Goal: Task Accomplishment & Management: Complete application form

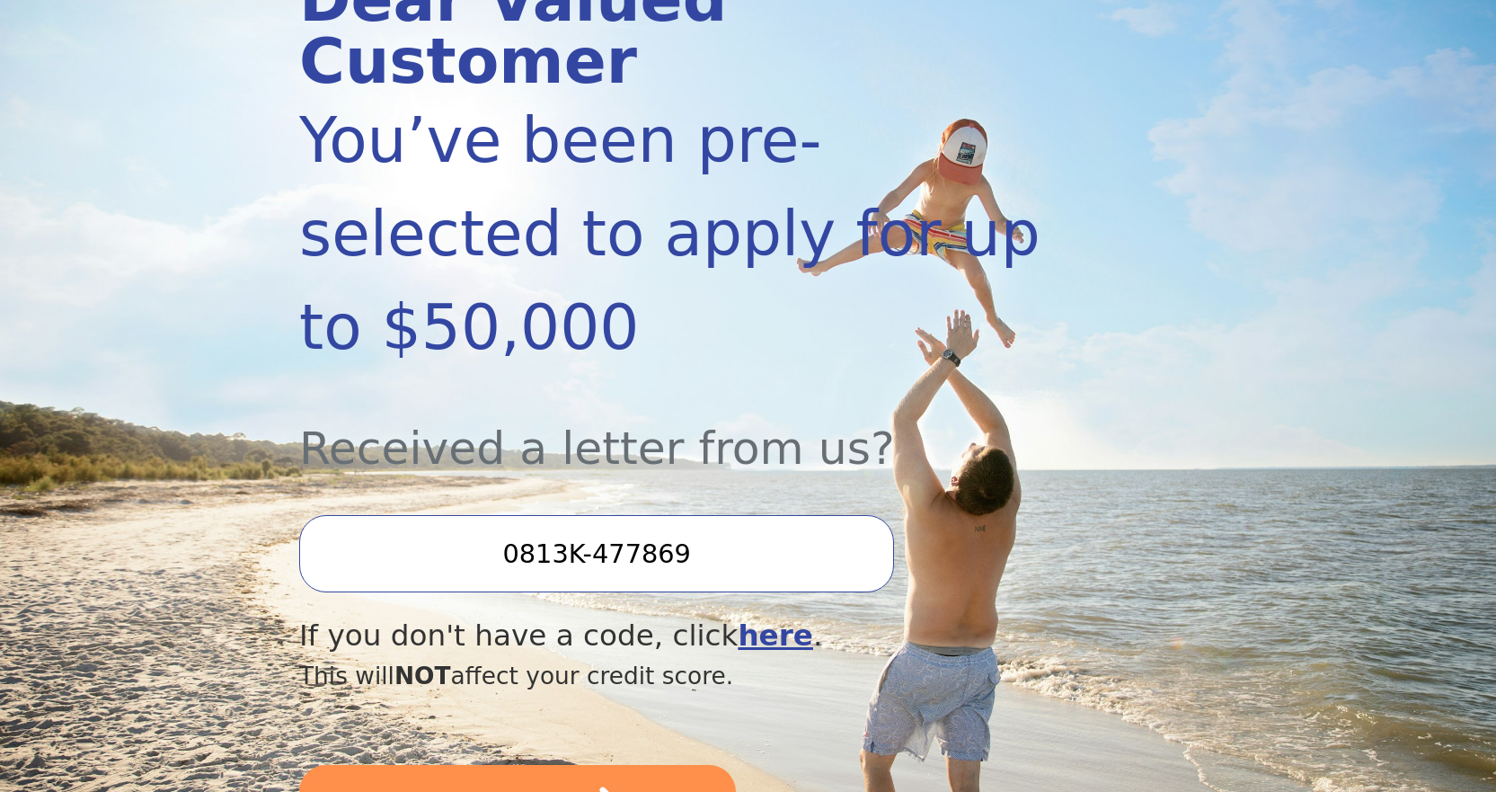
scroll to position [449, 0]
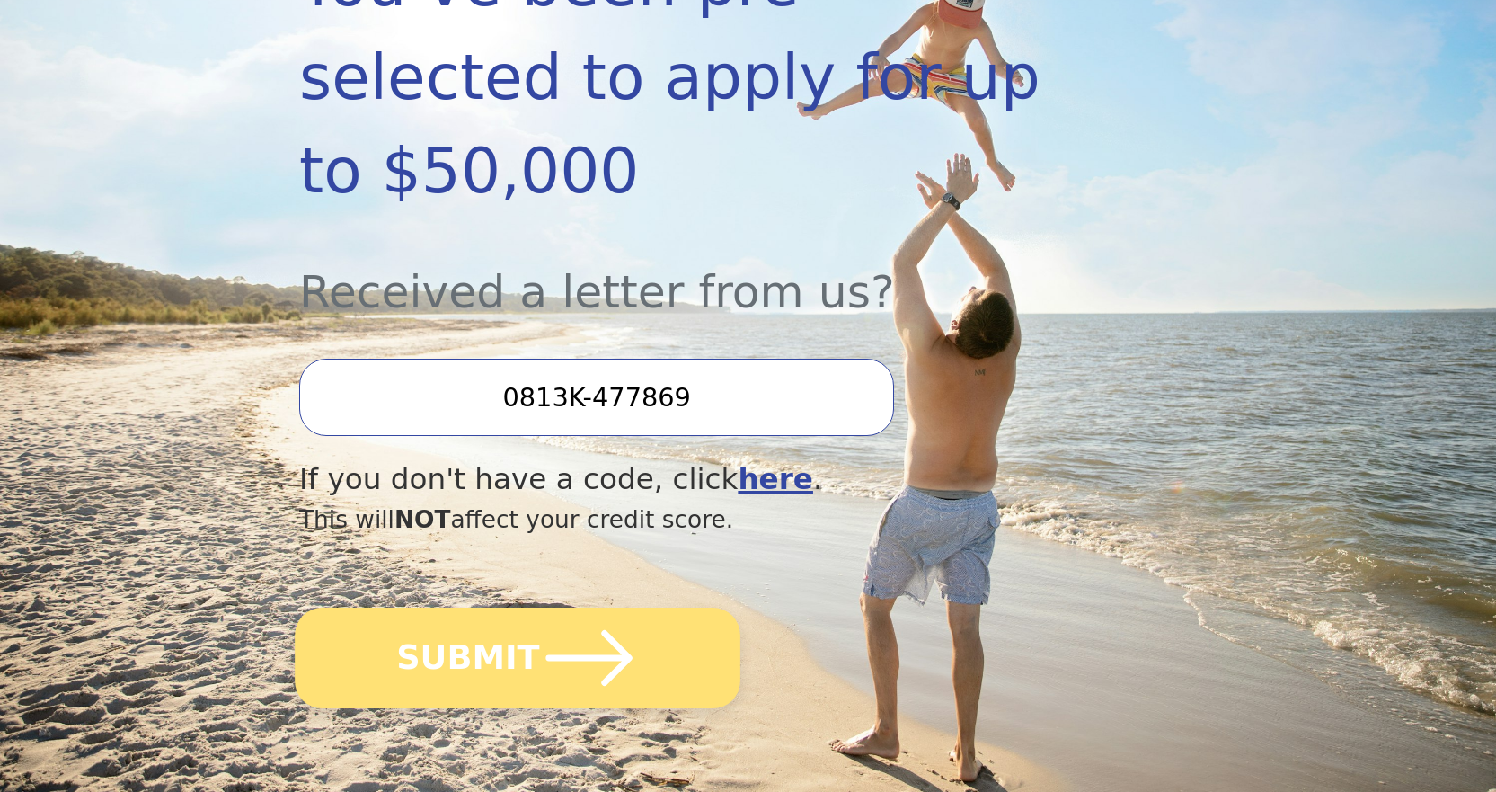
click at [540, 608] on icon "submit" at bounding box center [589, 657] width 99 height 99
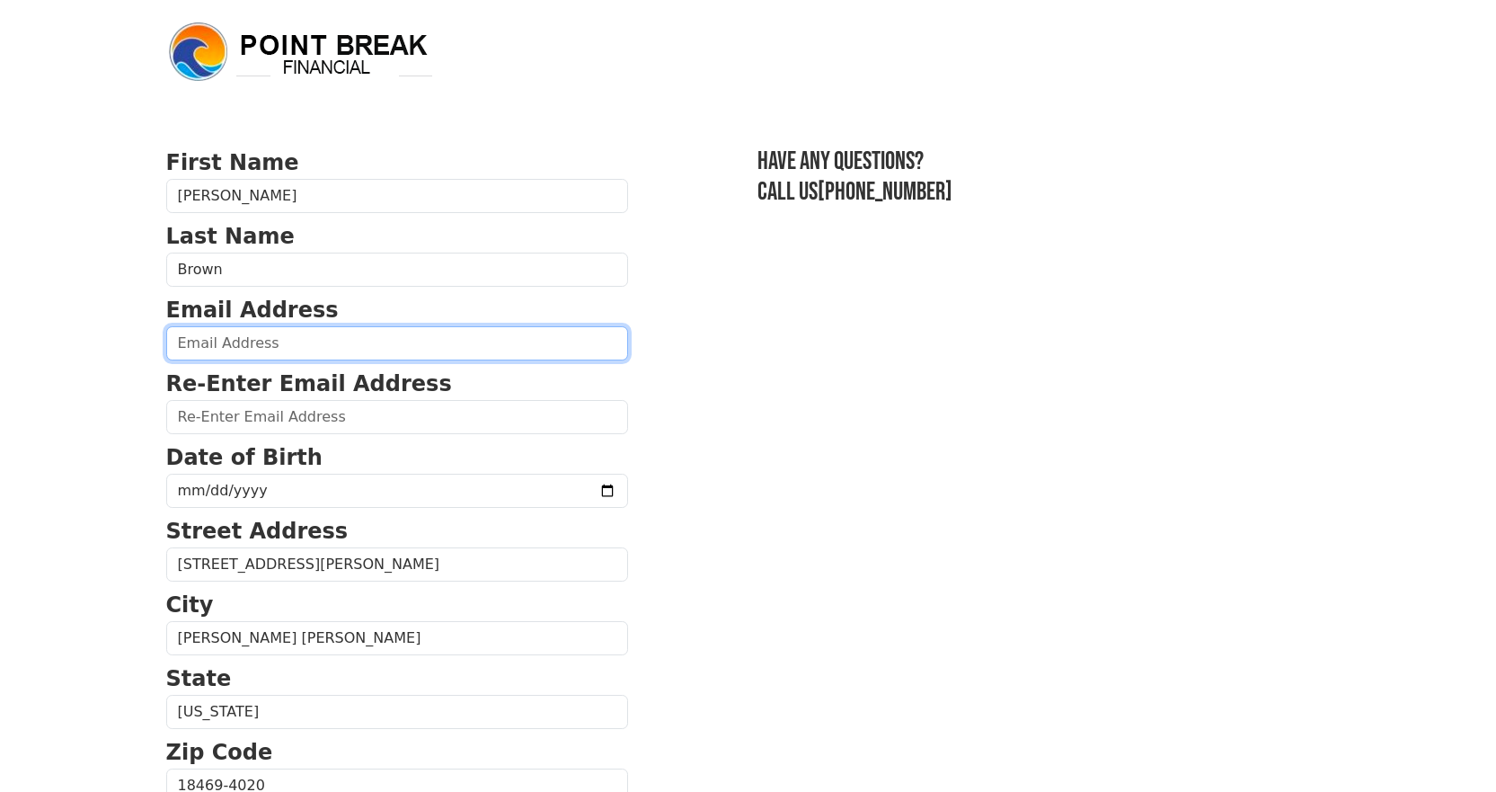
click at [290, 349] on input "email" at bounding box center [397, 343] width 462 height 34
type input "cain1967@aol.com"
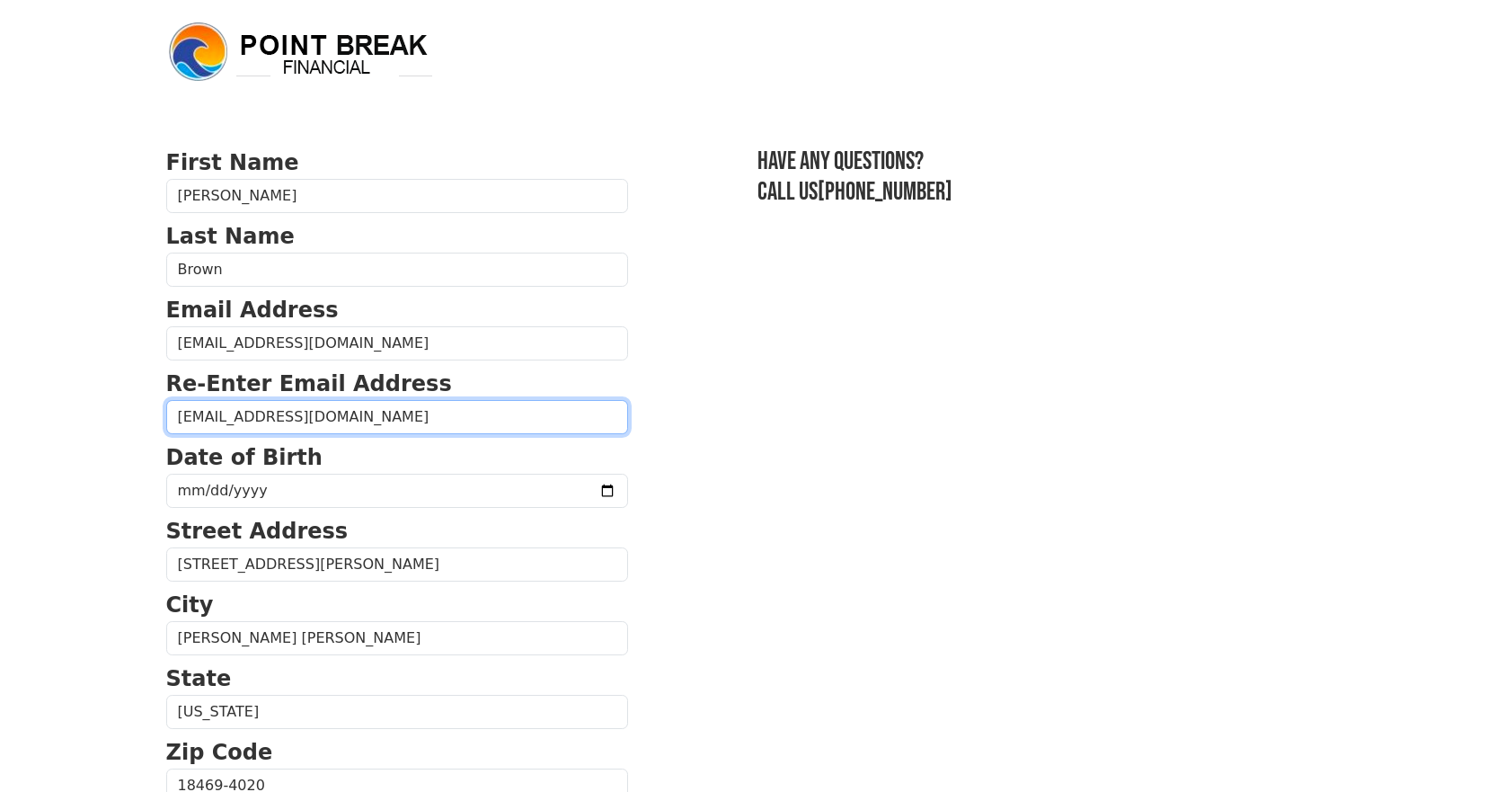
type input "cain1967@aol.com"
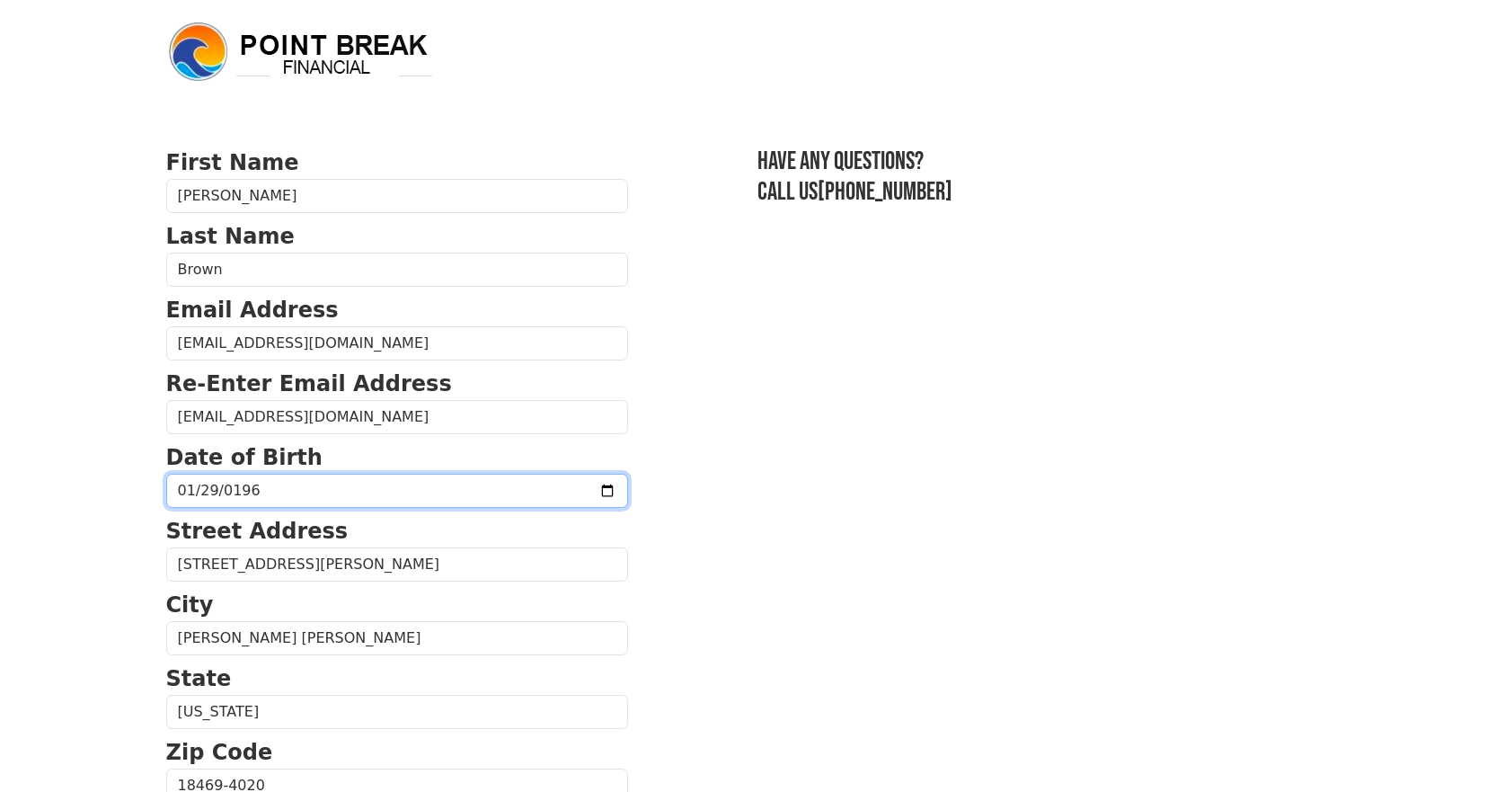
type input "1967-01-29"
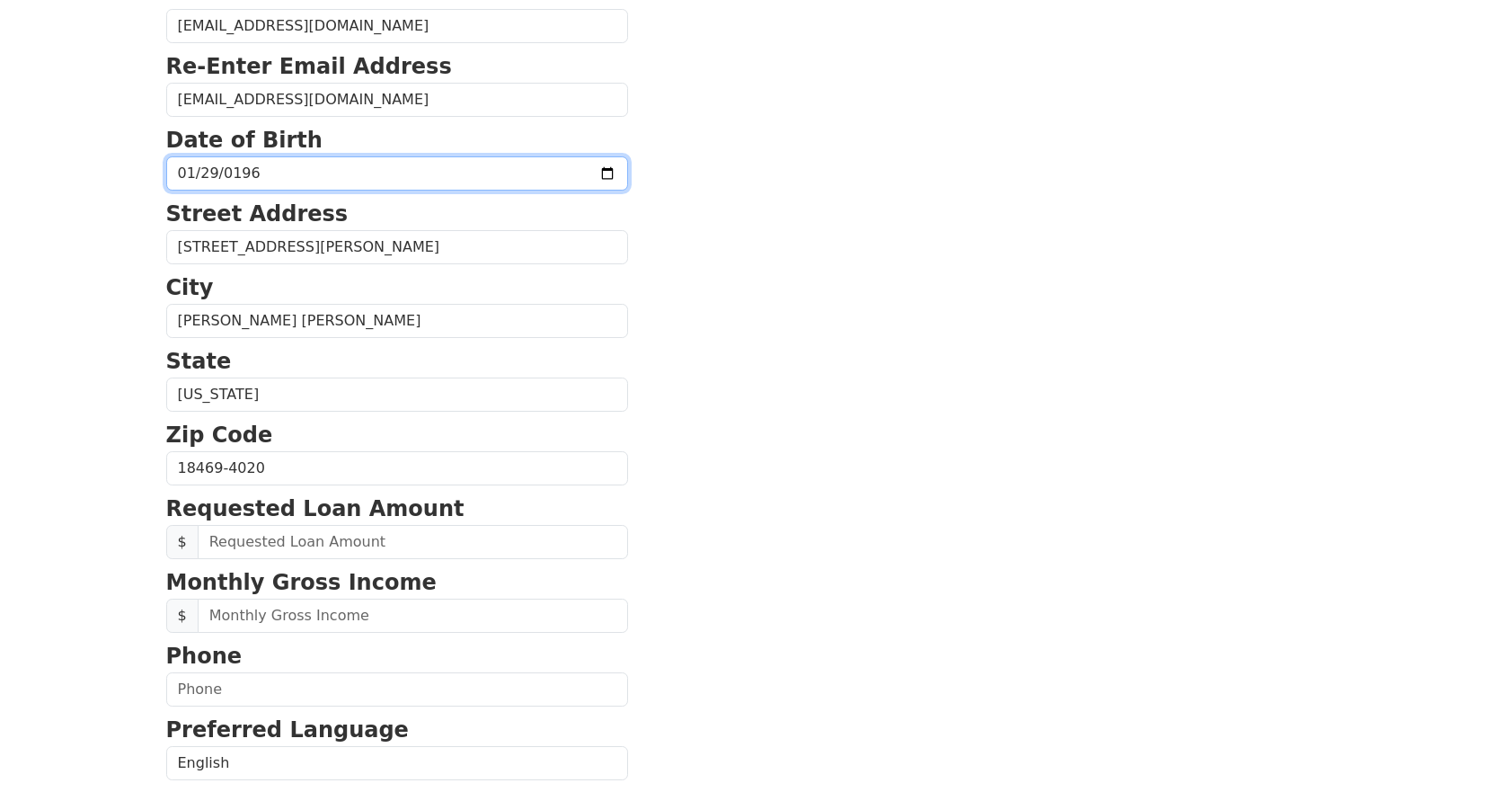
scroll to position [449, 0]
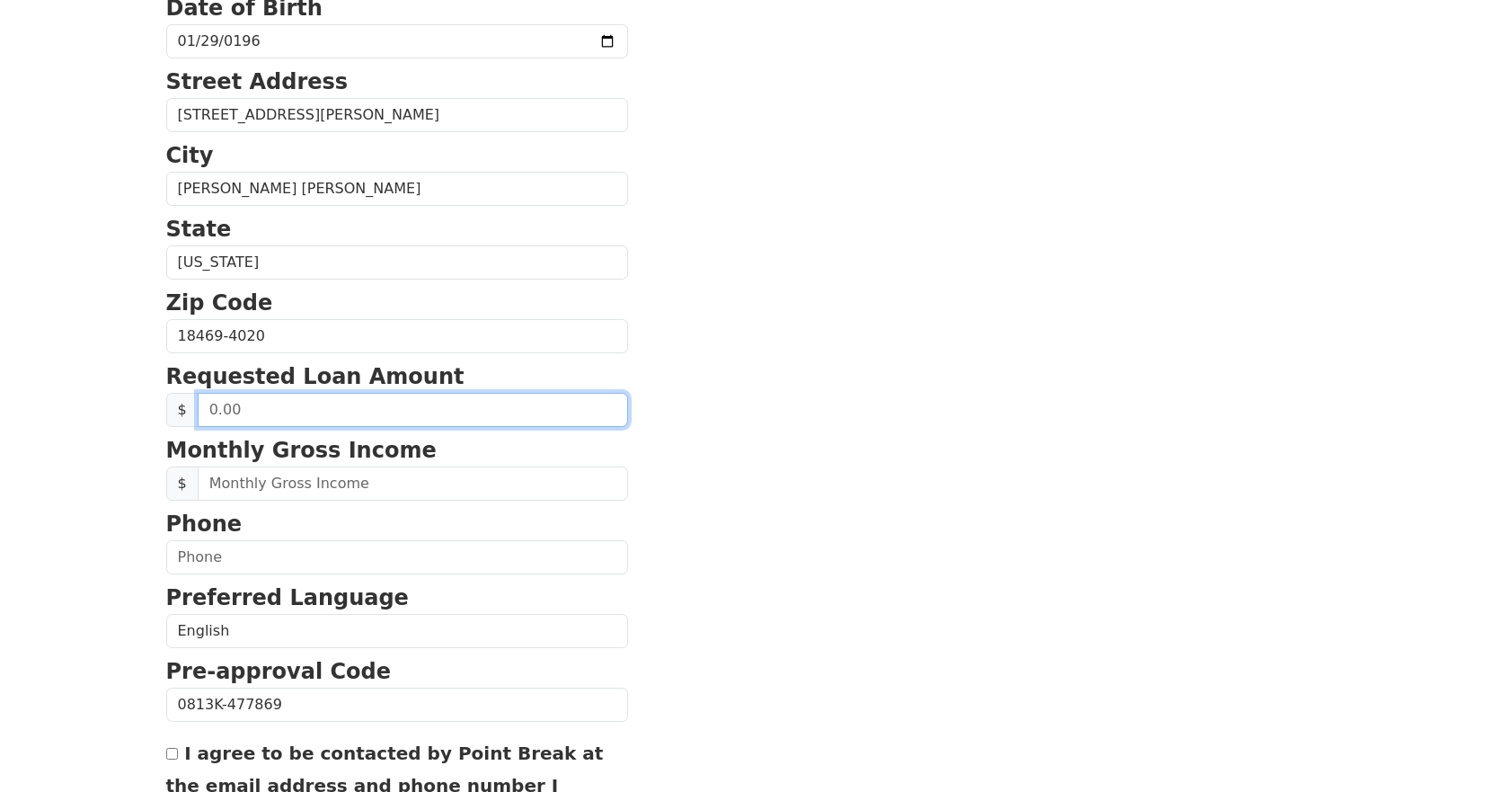
click at [380, 413] on input "text" at bounding box center [413, 410] width 430 height 34
type input "16,000.00"
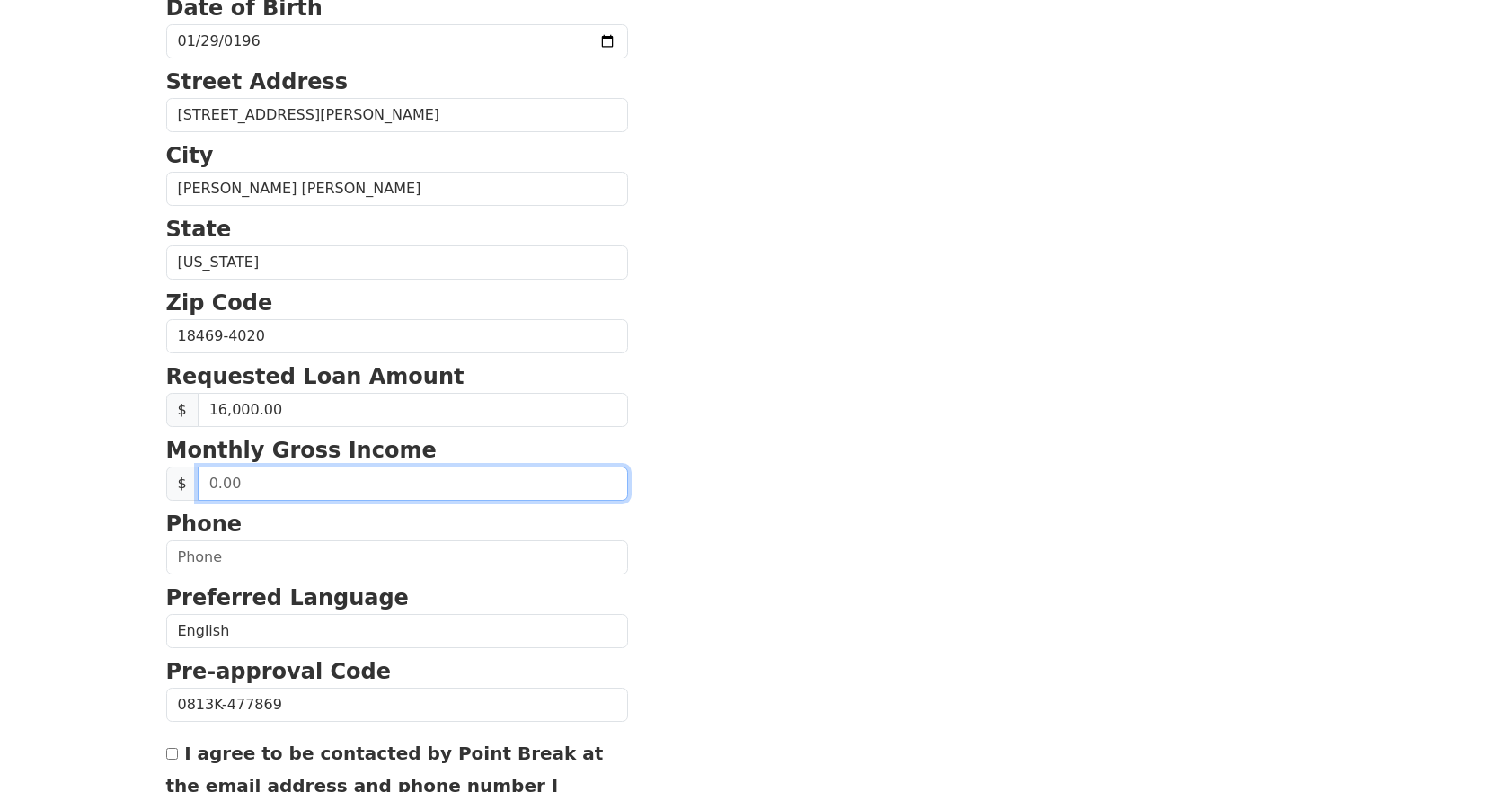
click at [279, 491] on input "text" at bounding box center [413, 483] width 430 height 34
type input "6,333.00"
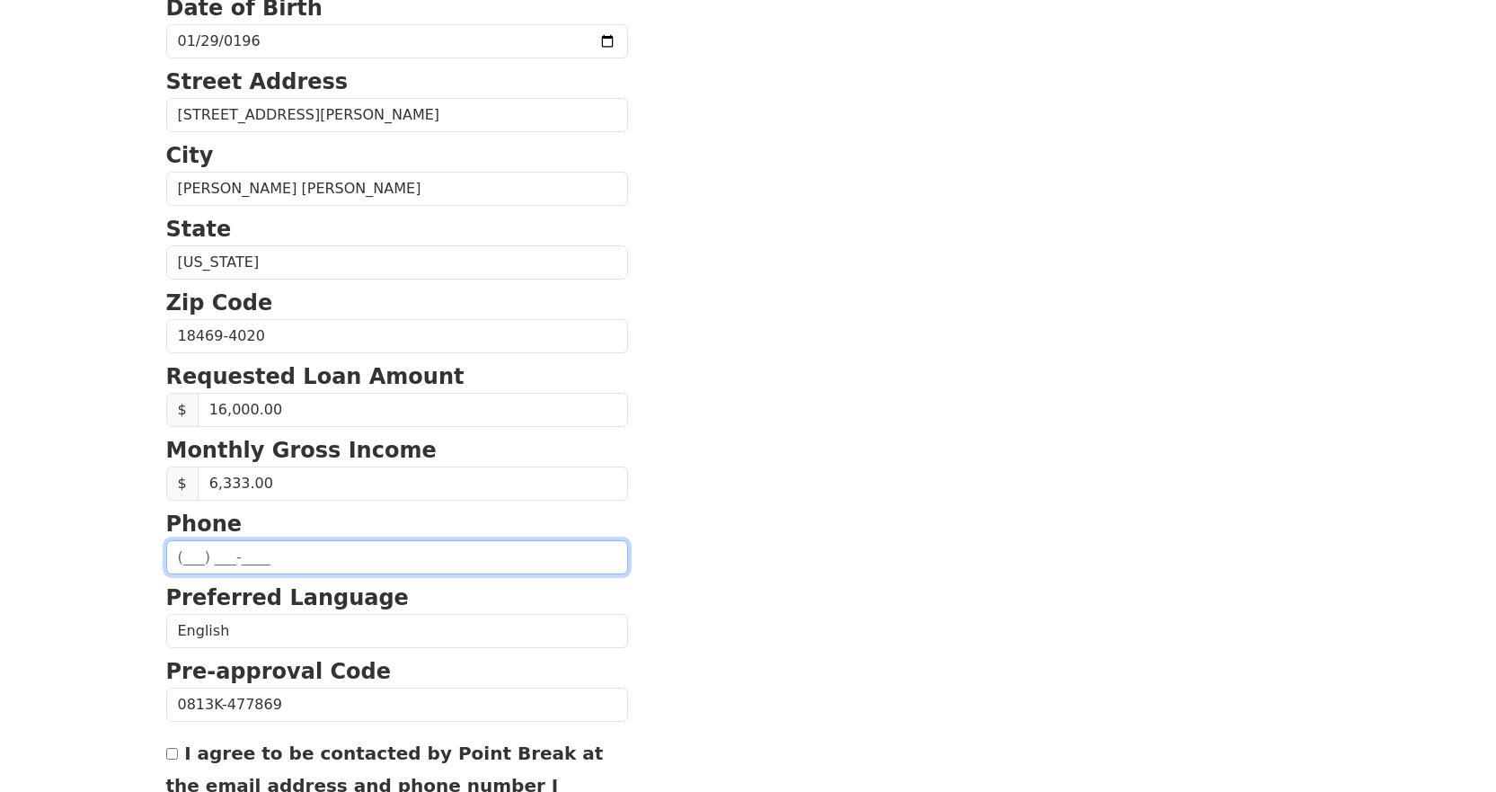
click at [255, 553] on input "text" at bounding box center [397, 557] width 462 height 34
type input "(386) 795-1171"
select select "FL"
type input "(386) 795-1171"
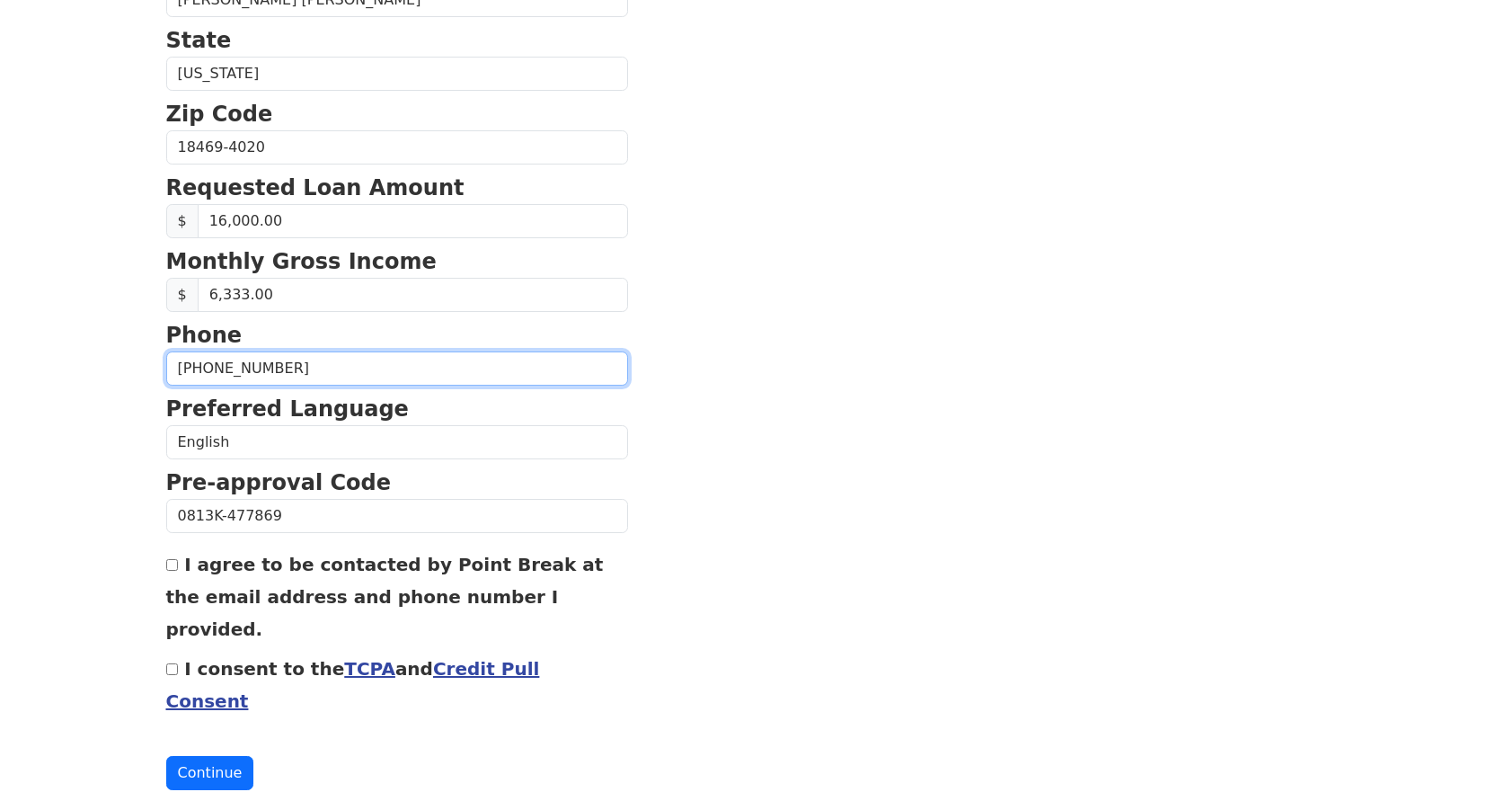
scroll to position [639, 0]
click at [170, 563] on input "I agree to be contacted by Point Break at the email address and phone number I …" at bounding box center [172, 564] width 12 height 12
checkbox input "true"
click at [169, 662] on input "I consent to the TCPA and Credit Pull Consent" at bounding box center [172, 668] width 12 height 12
checkbox input "true"
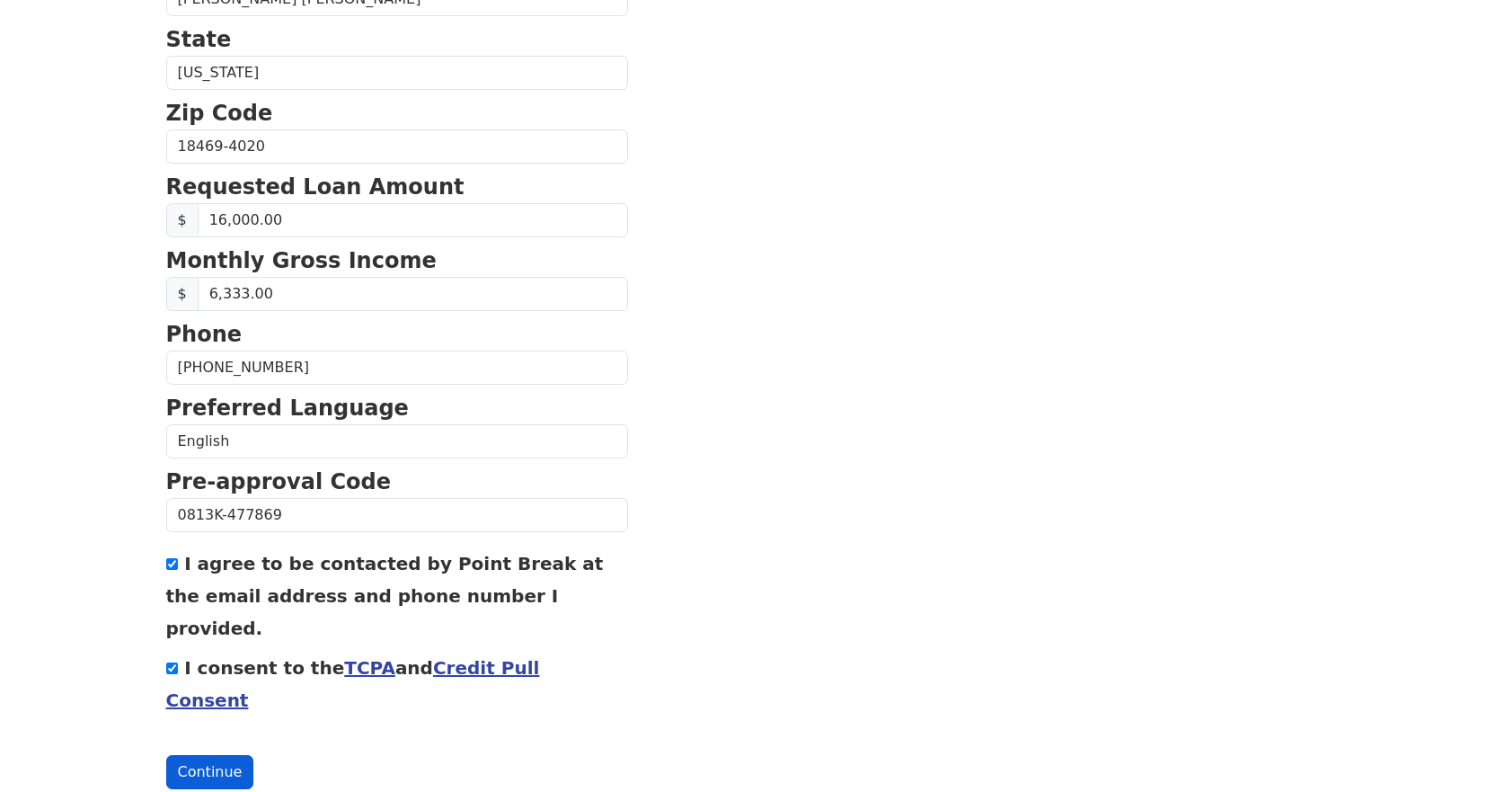
click at [204, 755] on button "Continue" at bounding box center [210, 772] width 88 height 34
